Goal: Obtain resource: Obtain resource

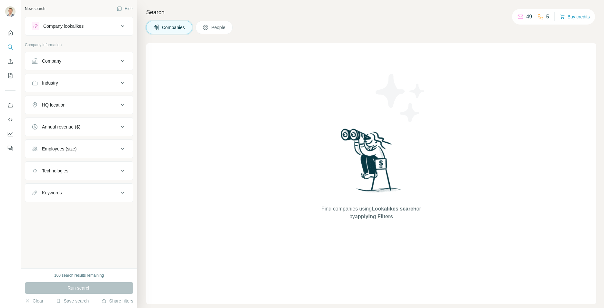
click at [205, 31] on button "People" at bounding box center [214, 28] width 37 height 14
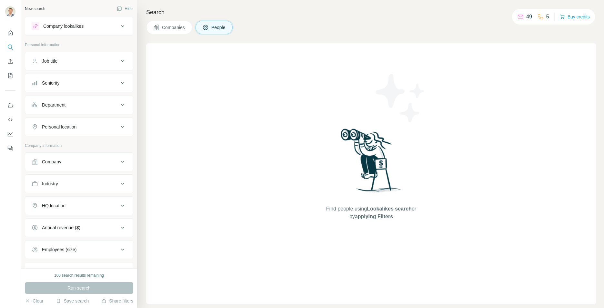
click at [180, 31] on button "Companies" at bounding box center [169, 28] width 46 height 14
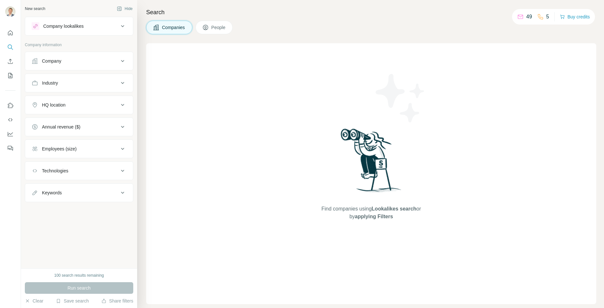
click at [539, 16] on icon at bounding box center [540, 17] width 6 height 6
click at [546, 17] on p "5" at bounding box center [547, 17] width 3 height 8
click at [517, 19] on icon at bounding box center [520, 17] width 6 height 6
click at [521, 17] on div "49" at bounding box center [524, 17] width 15 height 8
drag, startPoint x: 521, startPoint y: 17, endPoint x: 527, endPoint y: 17, distance: 6.8
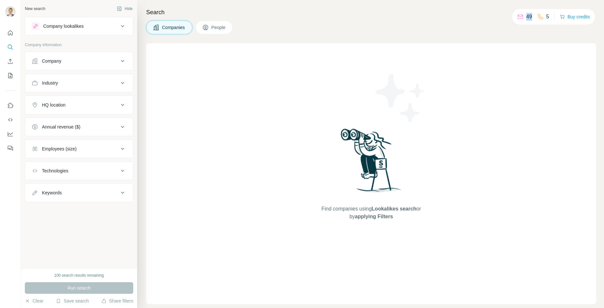
click at [527, 17] on div "49" at bounding box center [524, 17] width 15 height 8
drag, startPoint x: 527, startPoint y: 17, endPoint x: 427, endPoint y: 22, distance: 100.8
click at [427, 22] on div "Companies People" at bounding box center [371, 28] width 450 height 14
click at [9, 56] on button "Enrich CSV" at bounding box center [10, 61] width 10 height 12
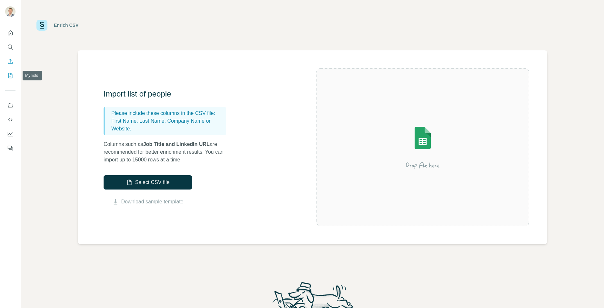
click at [9, 75] on icon "My lists" at bounding box center [10, 75] width 6 height 6
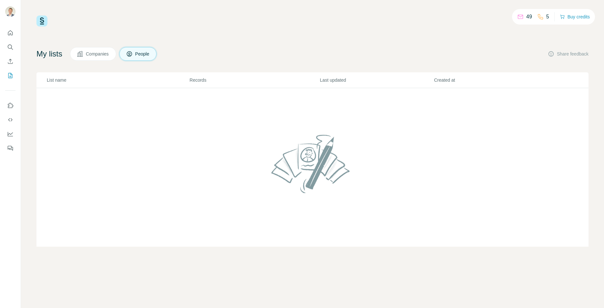
click at [99, 54] on span "Companies" at bounding box center [98, 54] width 24 height 6
click at [144, 55] on span "People" at bounding box center [142, 54] width 15 height 6
click at [9, 63] on icon "Enrich CSV" at bounding box center [10, 61] width 6 height 6
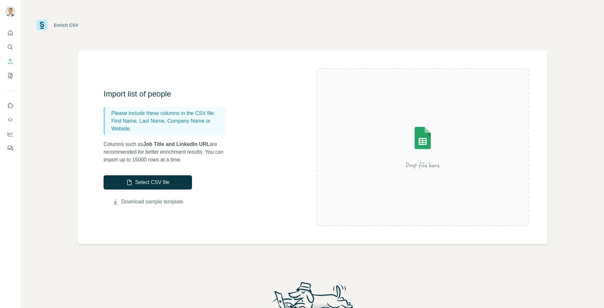
click at [129, 199] on link "Download sample template" at bounding box center [152, 202] width 62 height 8
